Goal: Check status: Check status

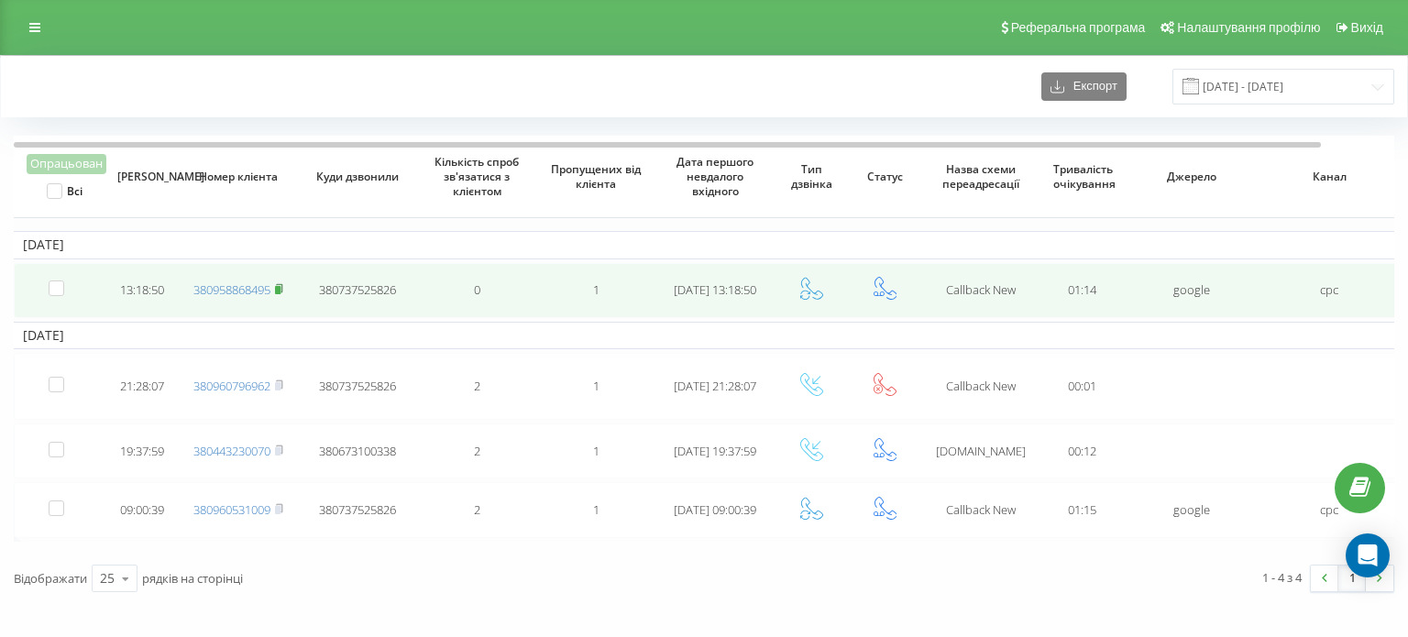
click at [279, 291] on rect at bounding box center [277, 290] width 5 height 8
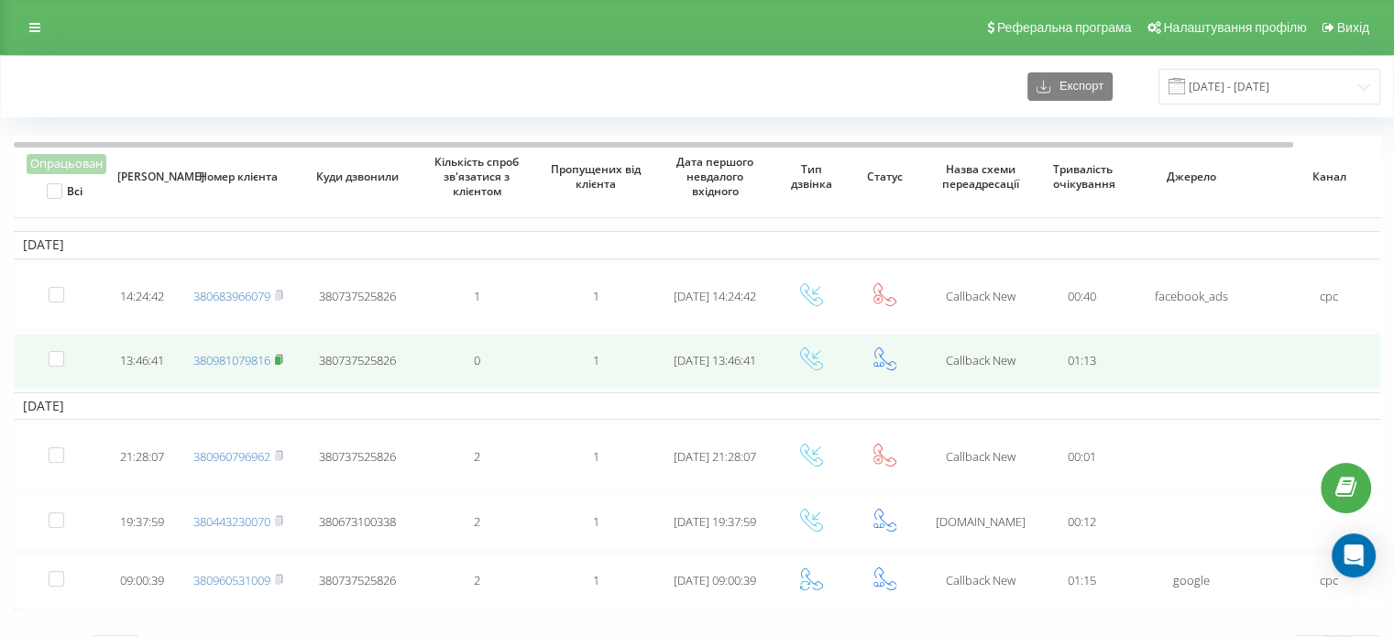
click at [279, 358] on rect at bounding box center [277, 360] width 5 height 8
